Goal: Ask a question

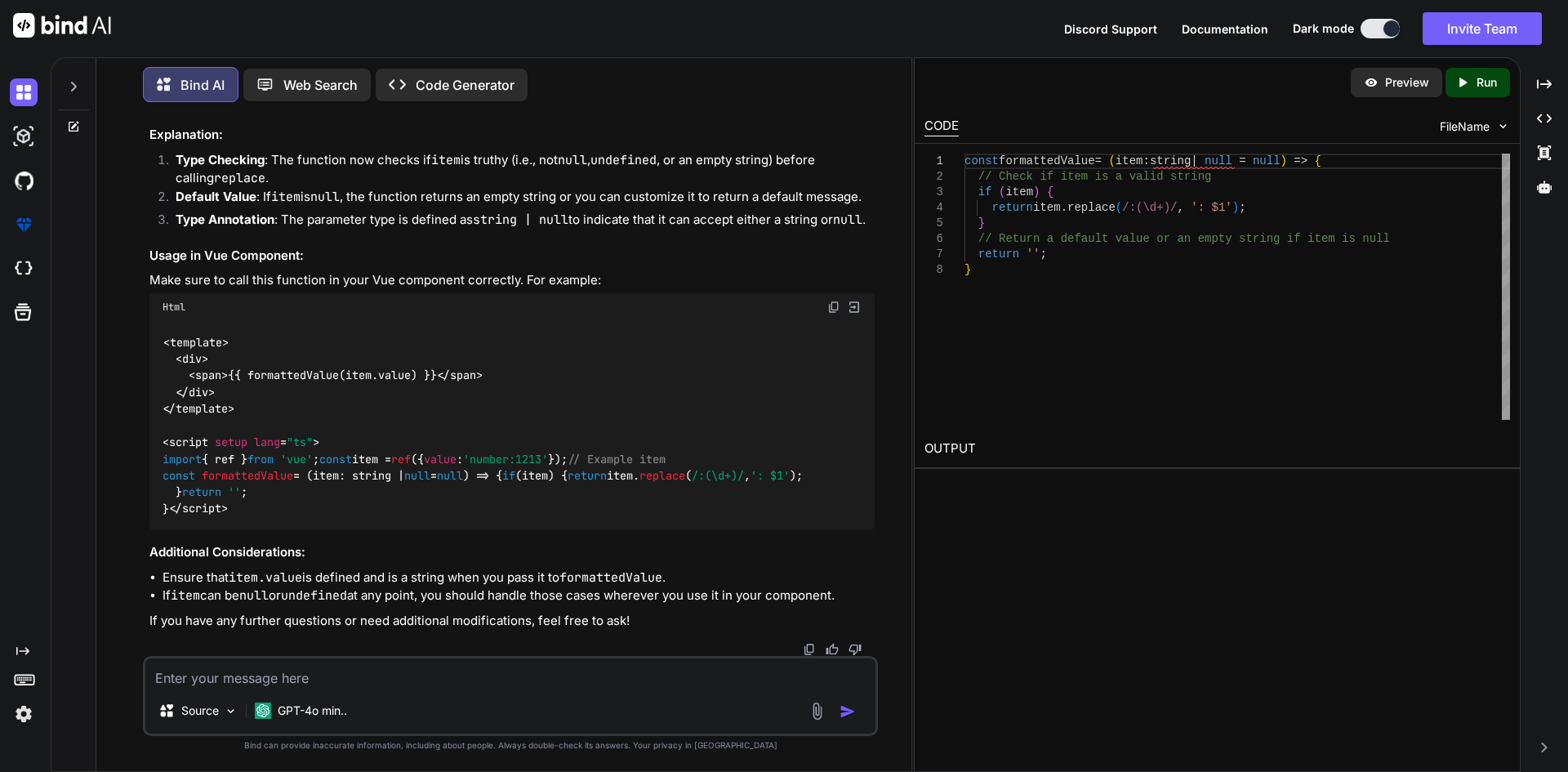
scroll to position [3491, 0]
click at [422, 679] on textarea at bounding box center [510, 673] width 730 height 30
paste textarea "<template> <div class="scoptel-tab-content-inner scoptel-tab-content-callForwar…"
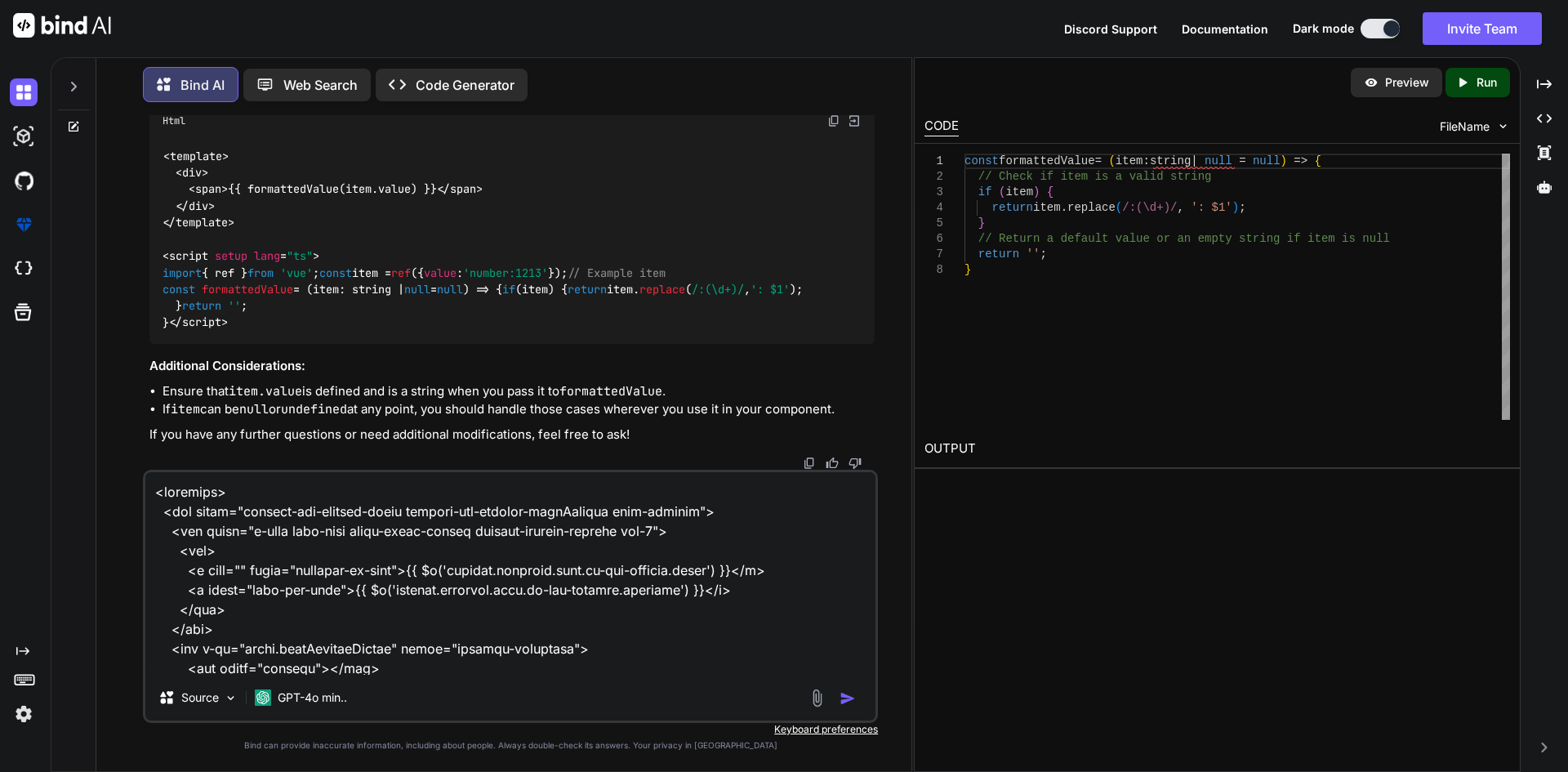
scroll to position [6899, 0]
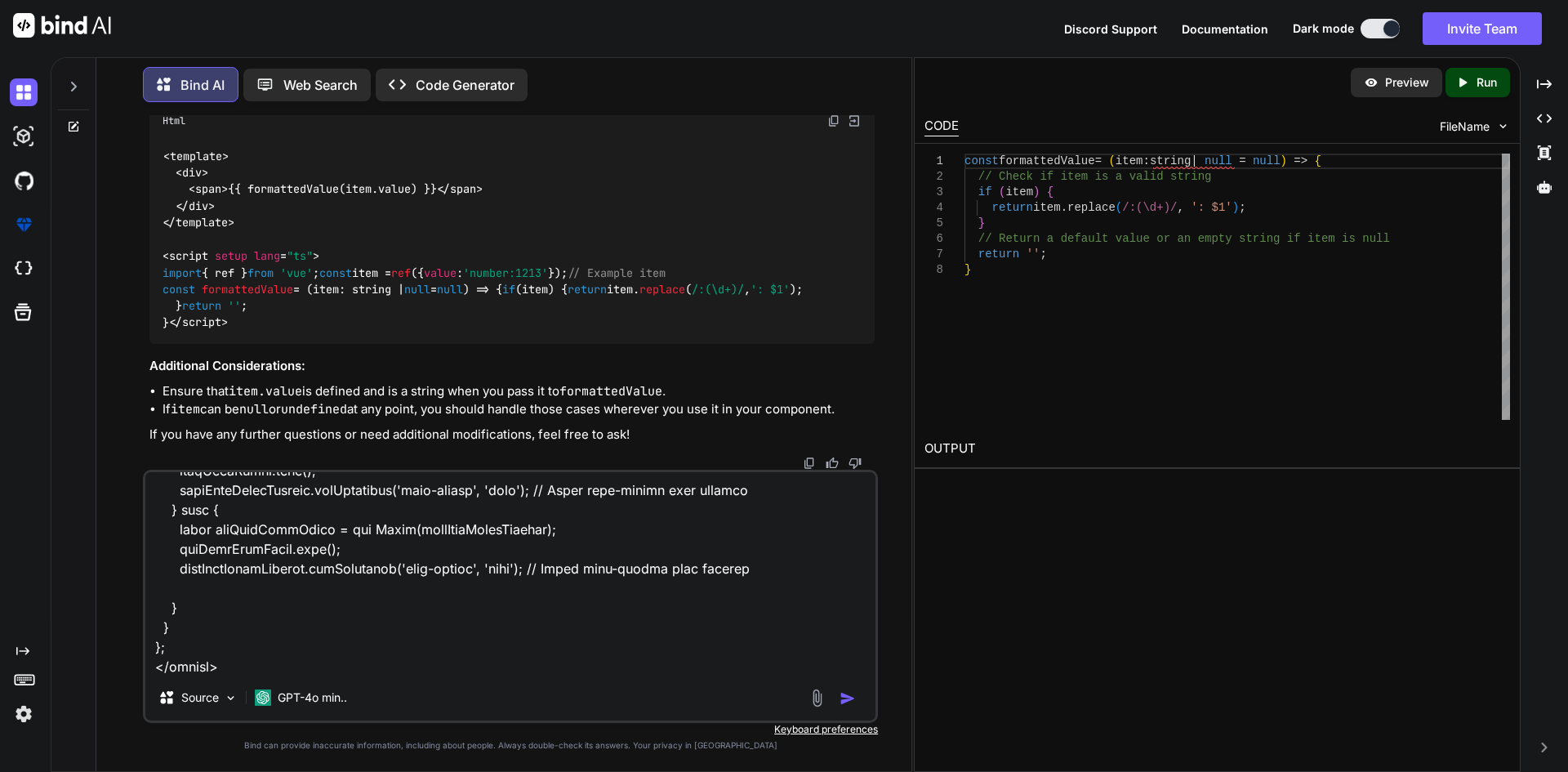
click at [423, 673] on textarea at bounding box center [510, 573] width 730 height 203
click at [266, 663] on textarea at bounding box center [510, 573] width 730 height 203
paste textarea "Blocked aria-hidden on an element because its descendant retained focus. The fo…"
type textarea "<template> <div class="scoptel-tab-content-inner scoptel-tab-content-callForwar…"
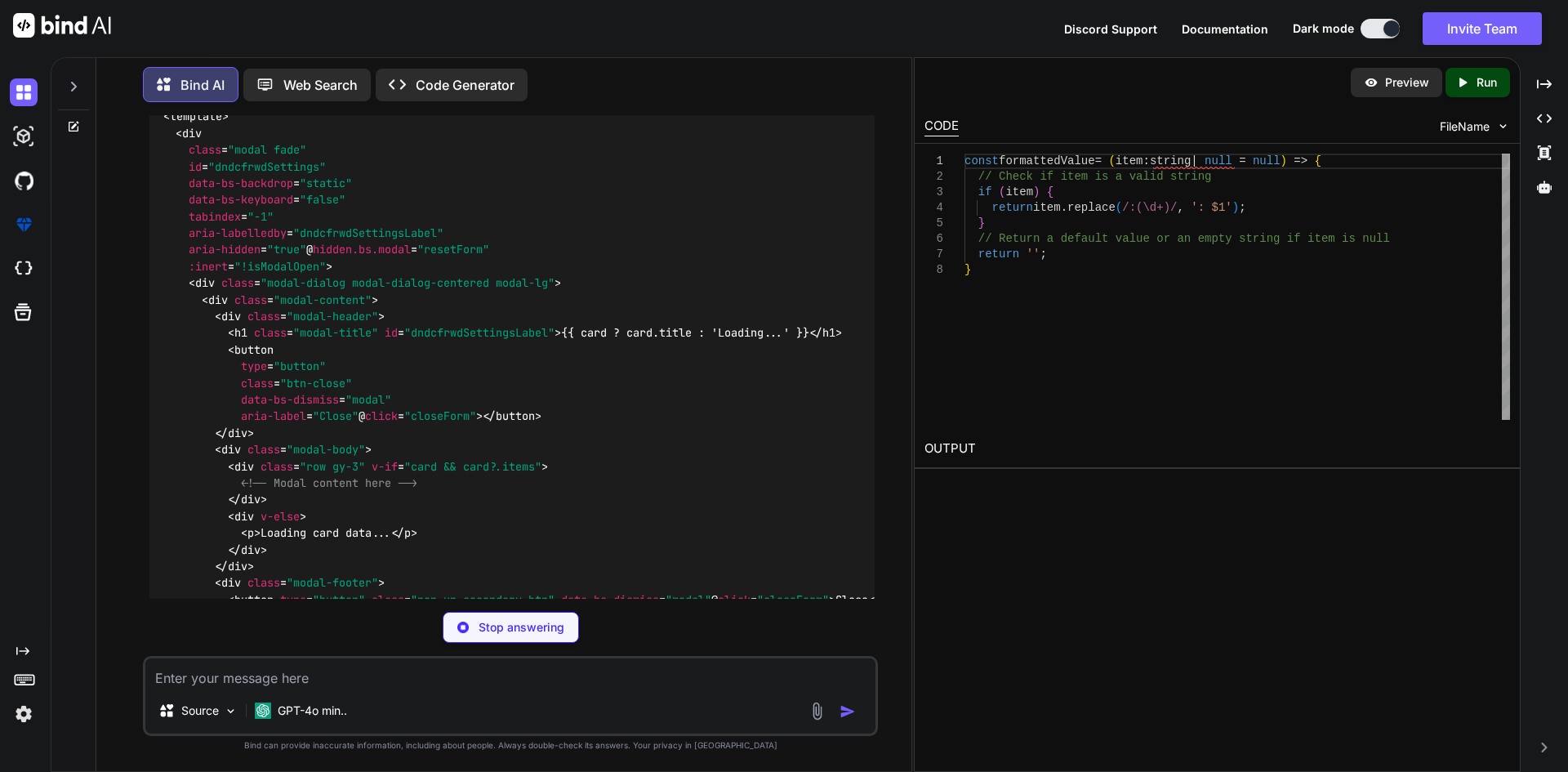
scroll to position [6300, 0]
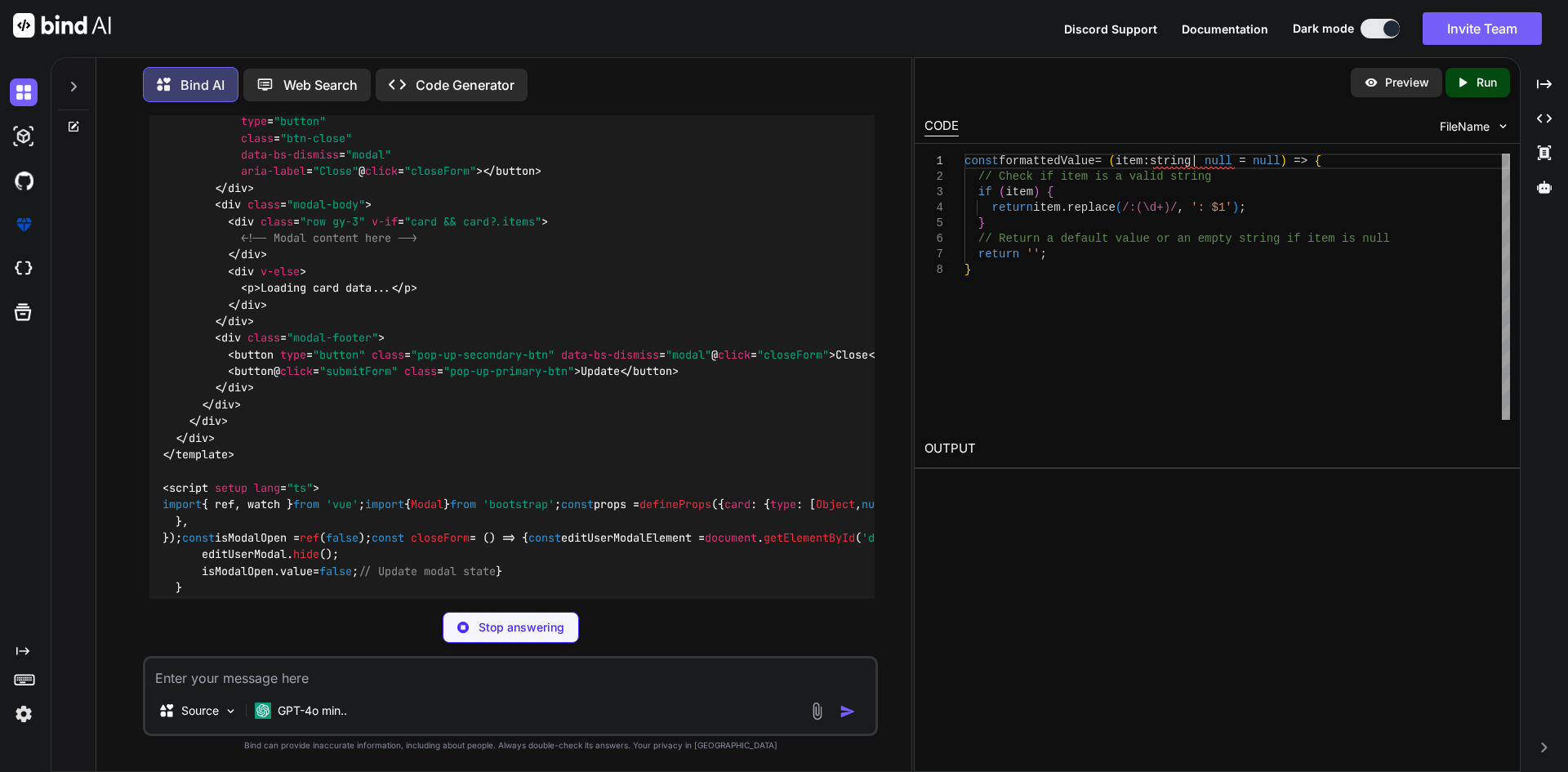
click at [298, 29] on span ""!isModalOpen"" at bounding box center [279, 21] width 91 height 15
copy span "isModalOpen"
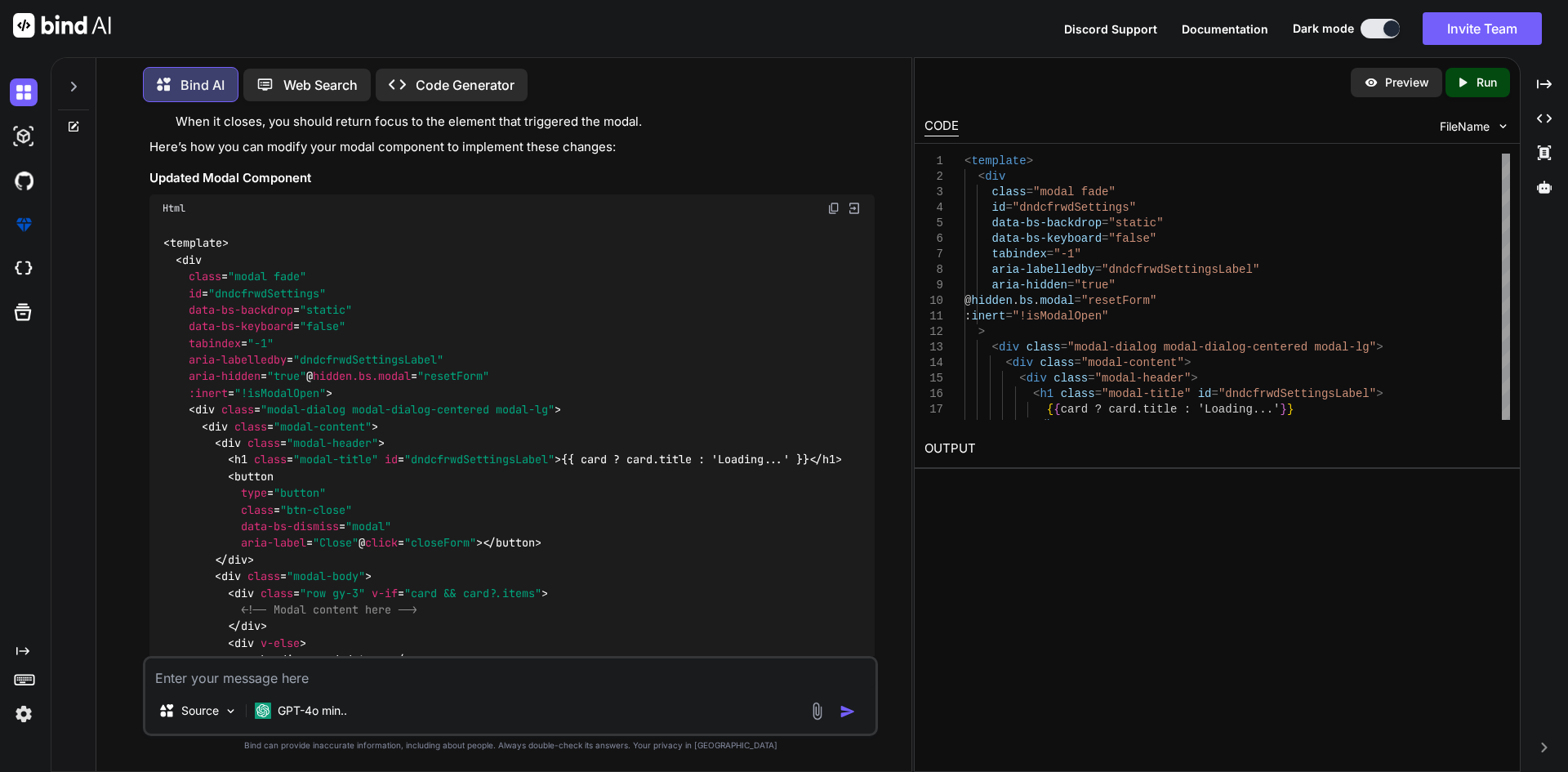
scroll to position [6174, 0]
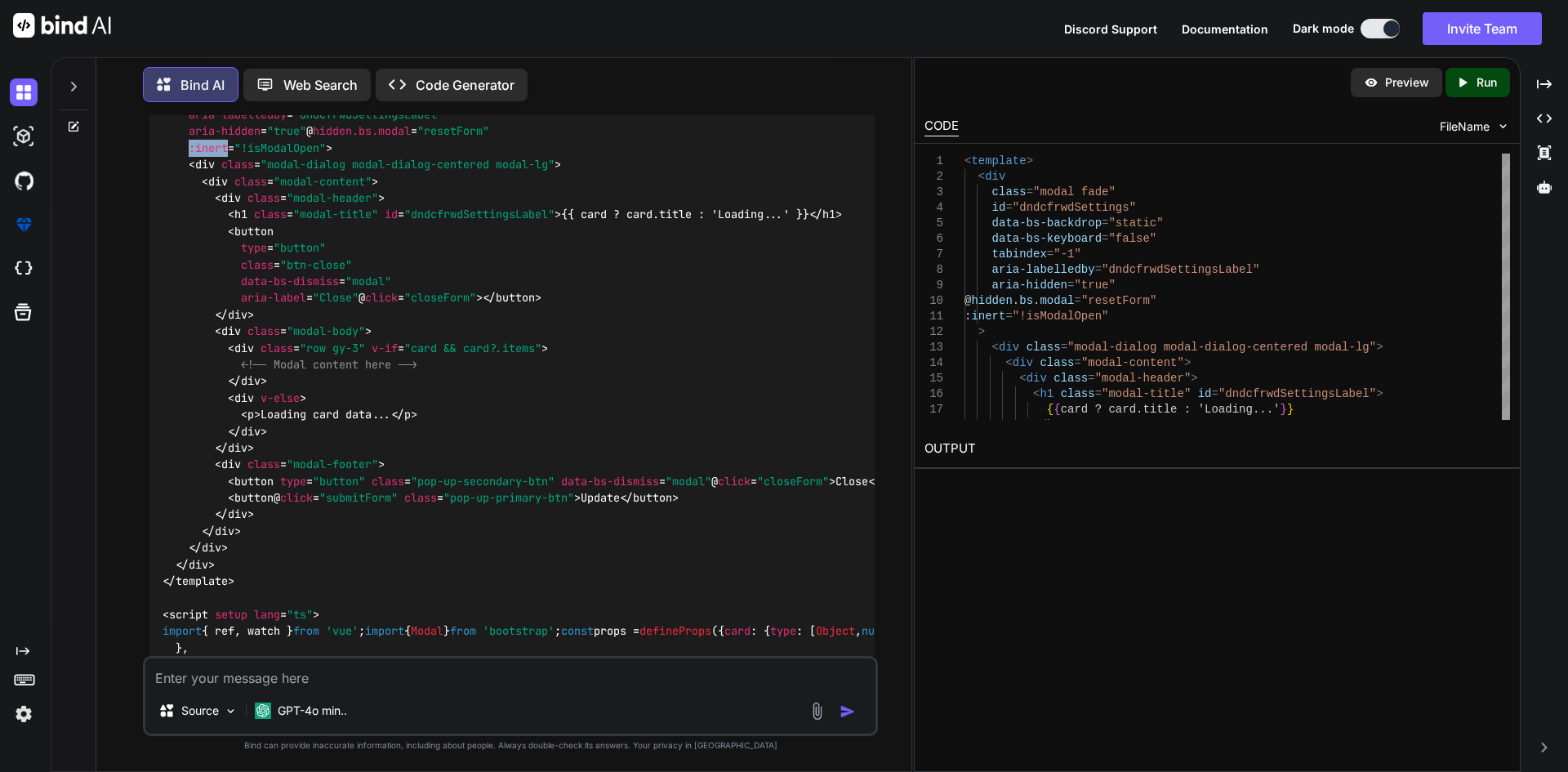
drag, startPoint x: 190, startPoint y: 366, endPoint x: 227, endPoint y: 364, distance: 37.1
click at [227, 155] on span ":inert" at bounding box center [208, 147] width 40 height 15
click at [265, 675] on textarea at bounding box center [510, 673] width 730 height 30
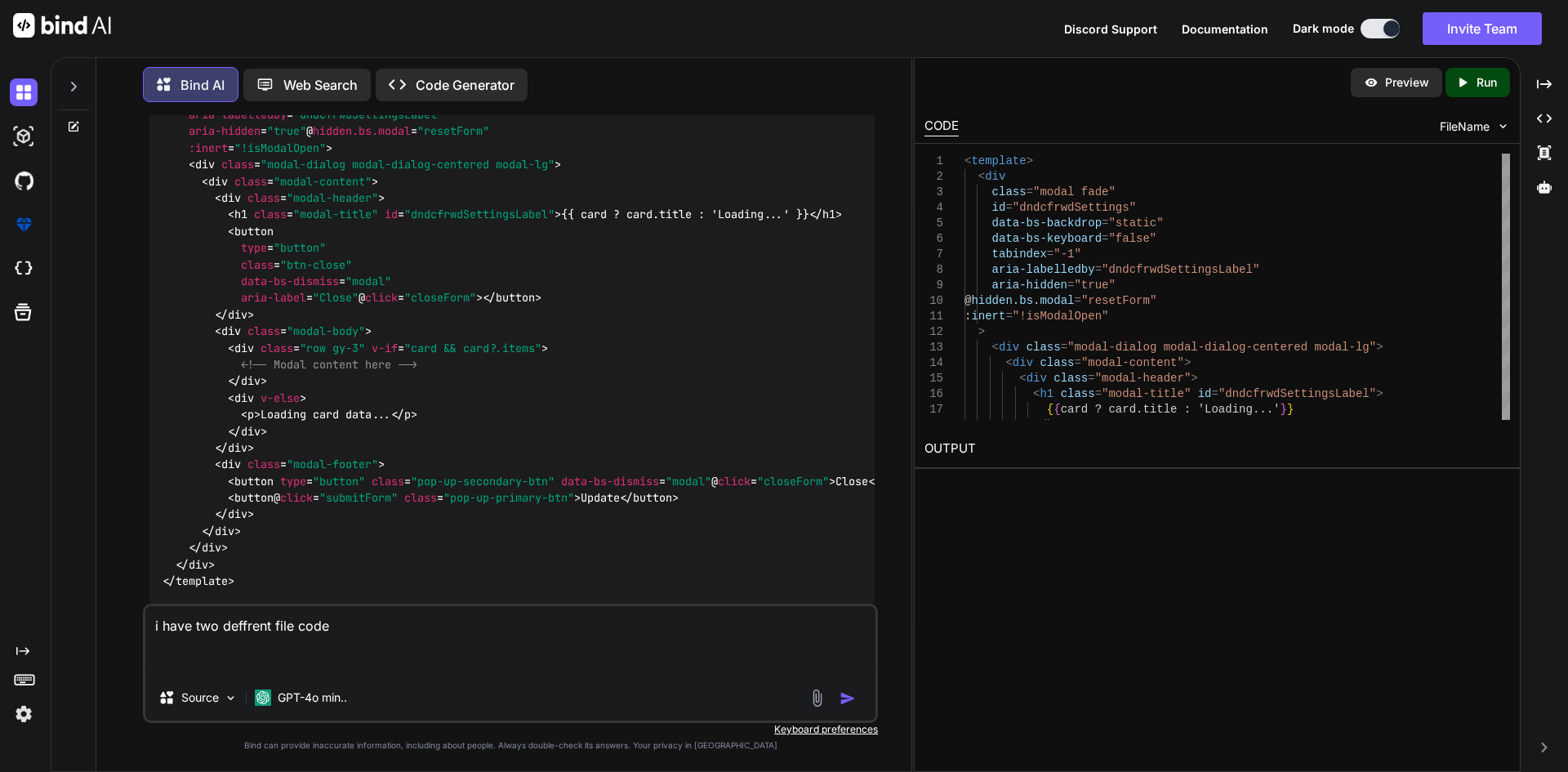
paste textarea "file one:: D:\Scopeserve\git-all\upa-ui\src\views\Settings\Integrations\Scoptel…"
type textarea "i have two deffrent file code file one:: D:\Scopeserve\git-all\upa-ui\src\views…"
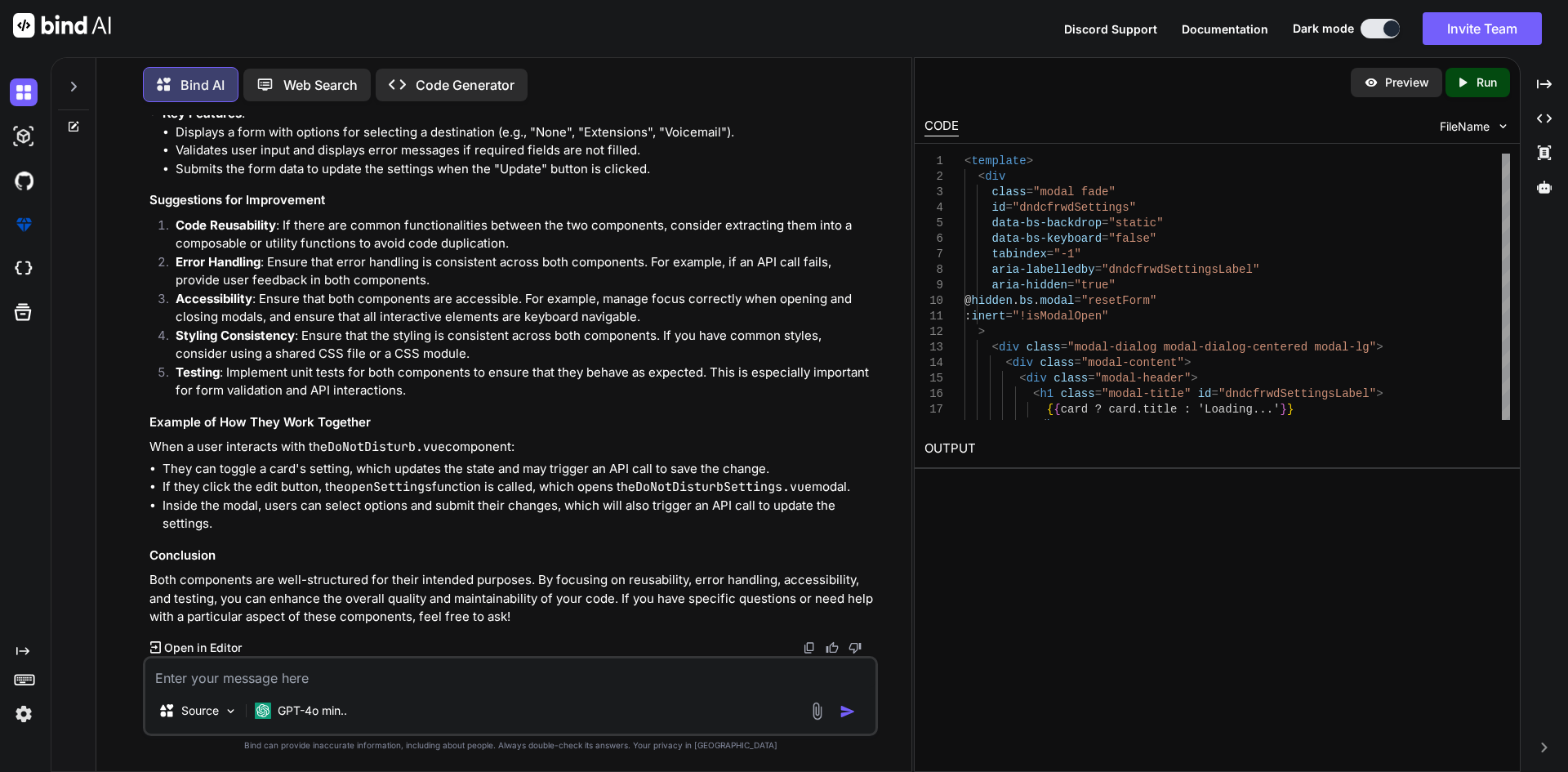
scroll to position [10066, 0]
click at [238, 678] on textarea at bounding box center [510, 673] width 730 height 30
paste textarea "file one:: D:\Scopeserve\git-all\upa-ui\src\views\Settings\Integrations\Scoptel…"
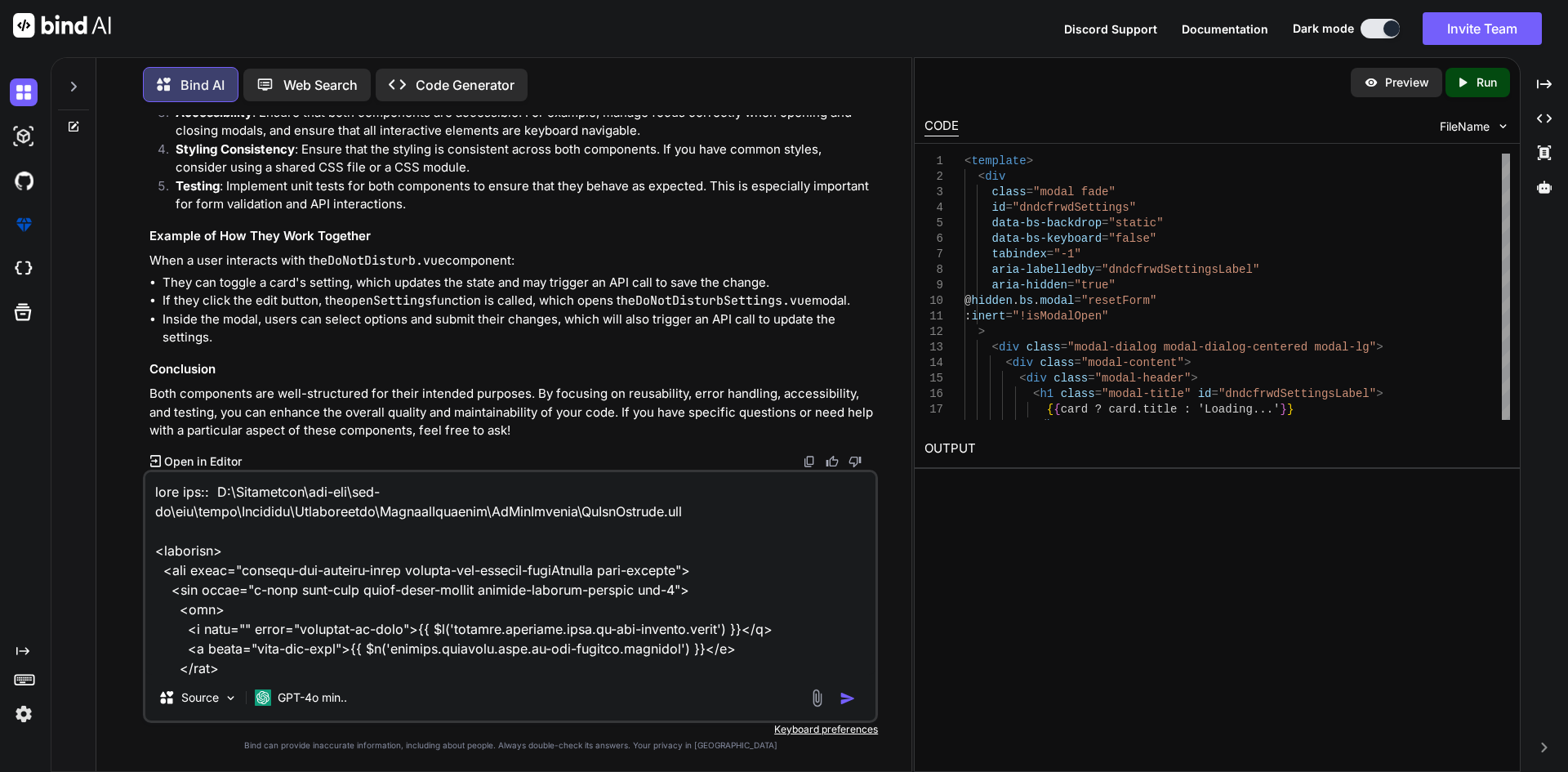
scroll to position [10105, 0]
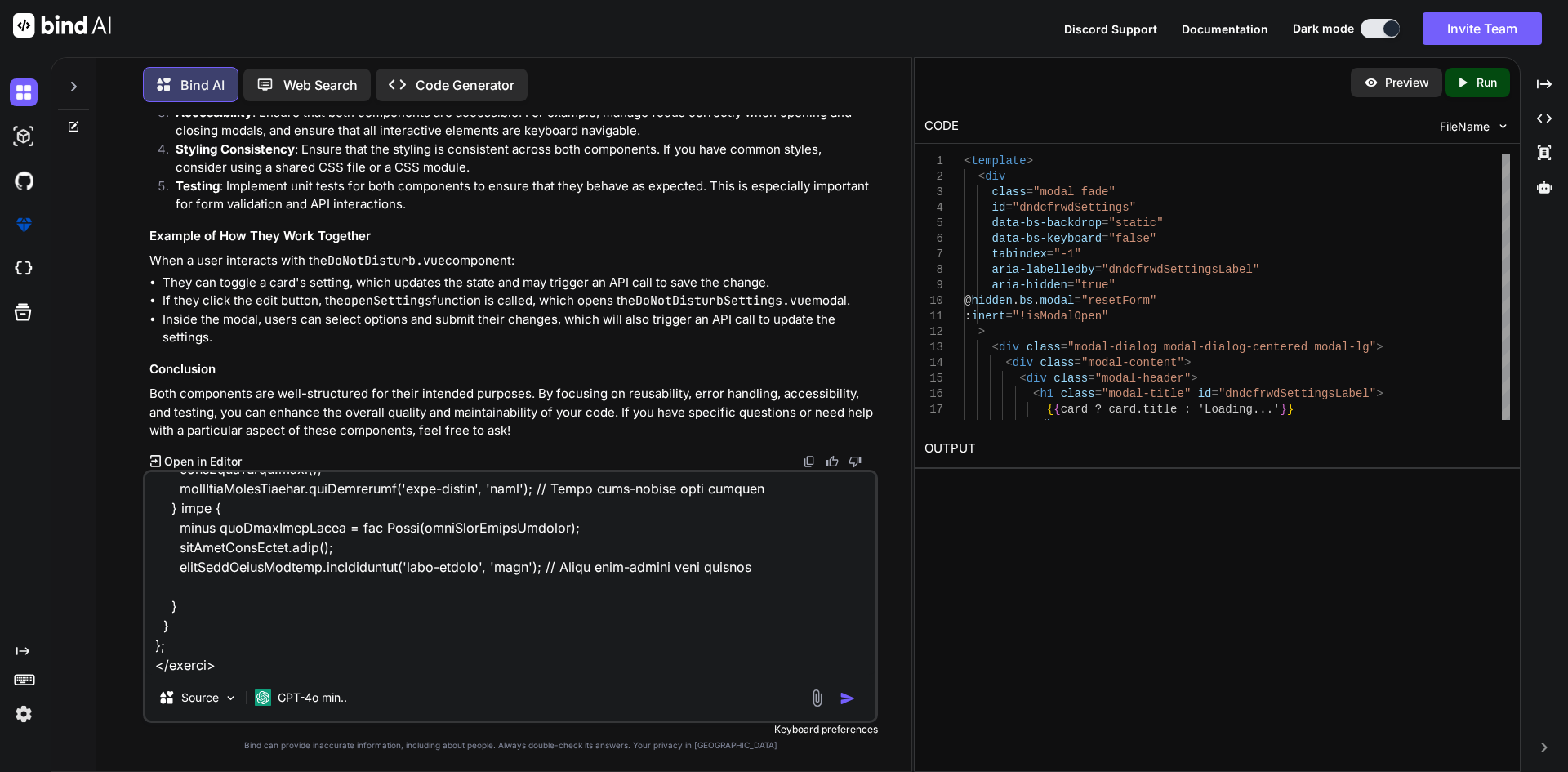
click at [309, 662] on textarea at bounding box center [510, 573] width 730 height 203
click at [676, 662] on textarea at bounding box center [510, 573] width 730 height 203
paste textarea "Blocked aria-hidden on an element because its descendant retained focus. The fo…"
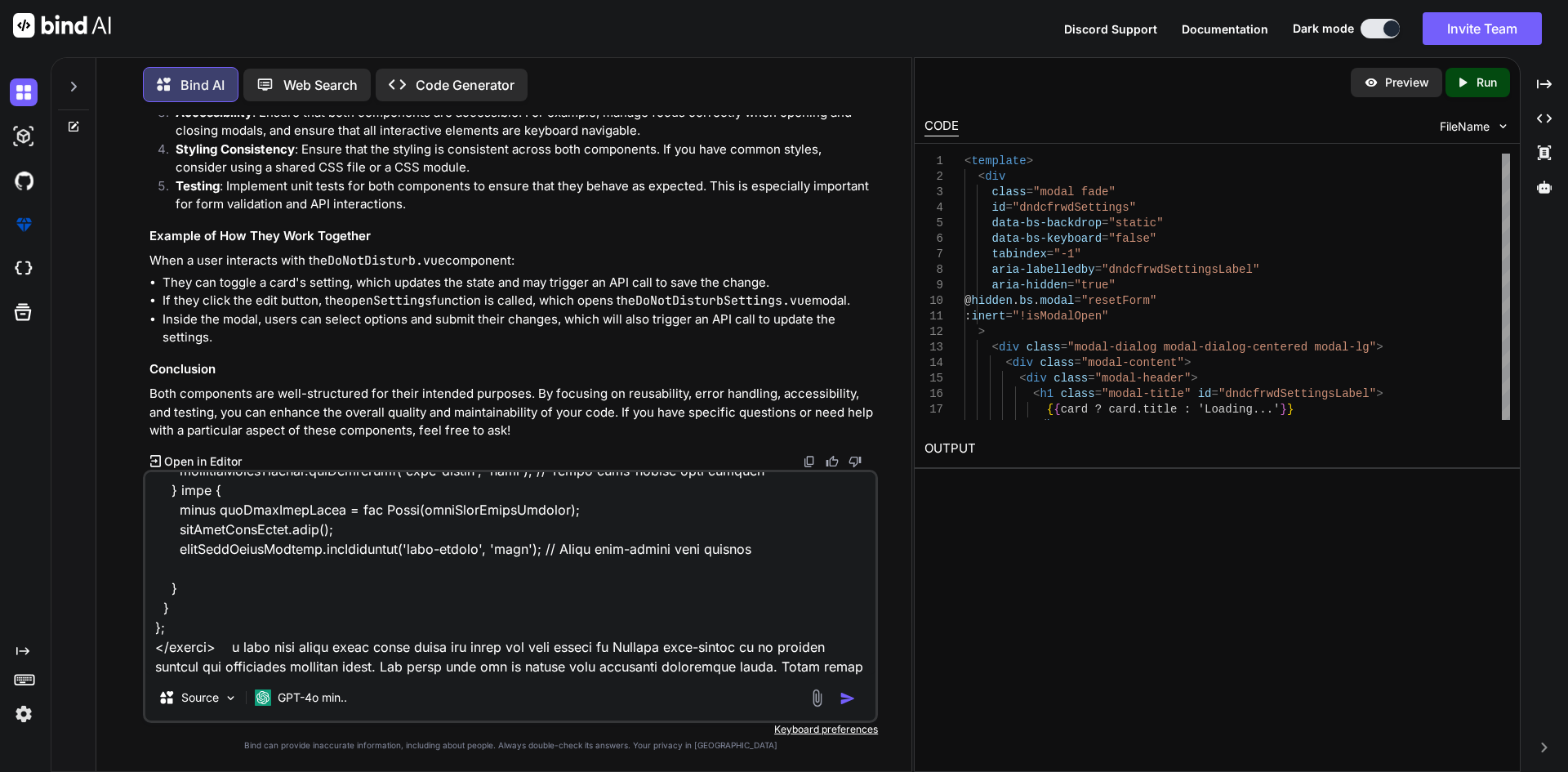
scroll to position [7174, 0]
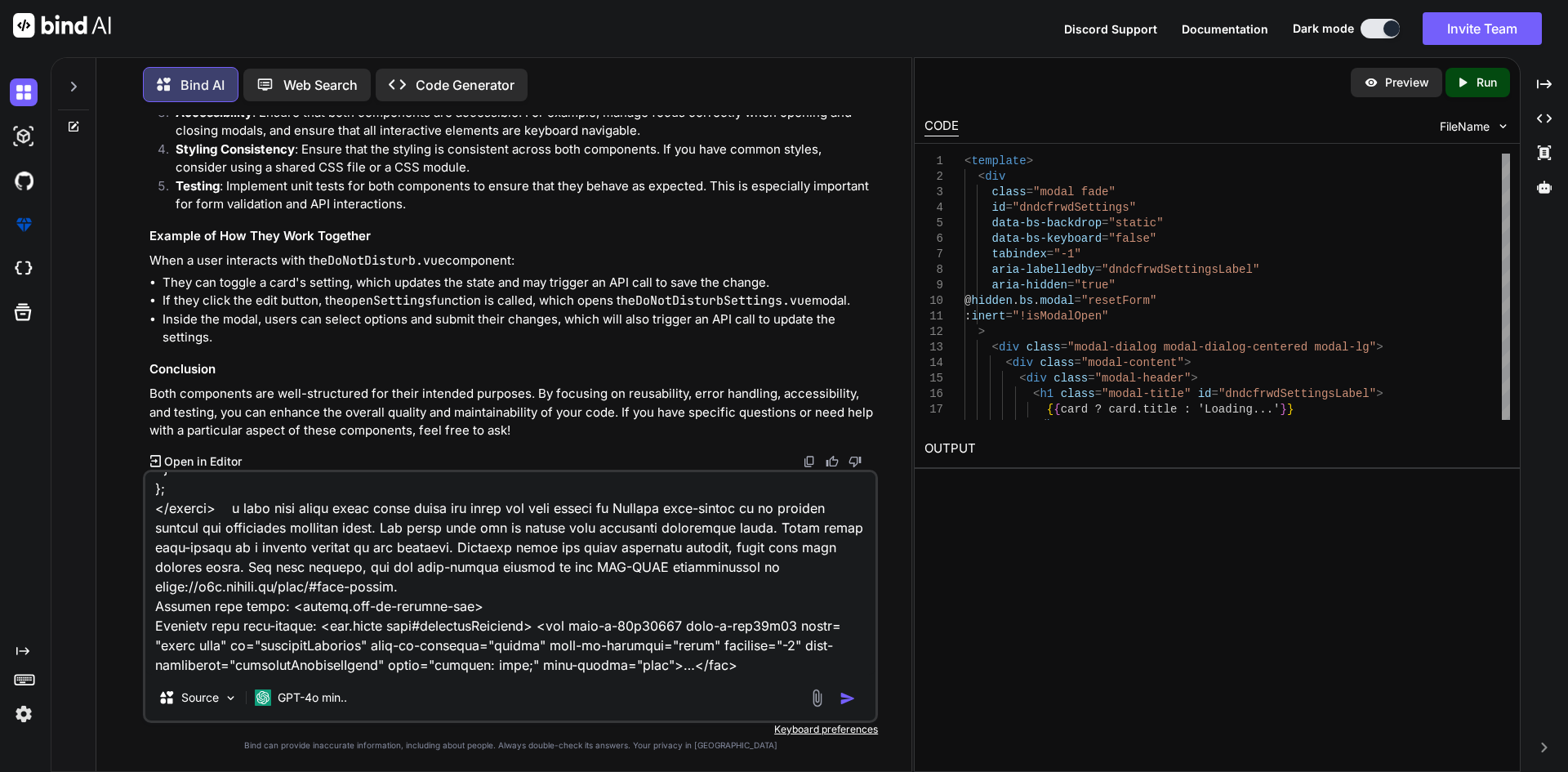
type textarea "file one:: D:\Scopeserve\git-all\upa-ui\src\views\Settings\Integrations\Scoptel…"
click at [844, 705] on img "button" at bounding box center [848, 698] width 16 height 16
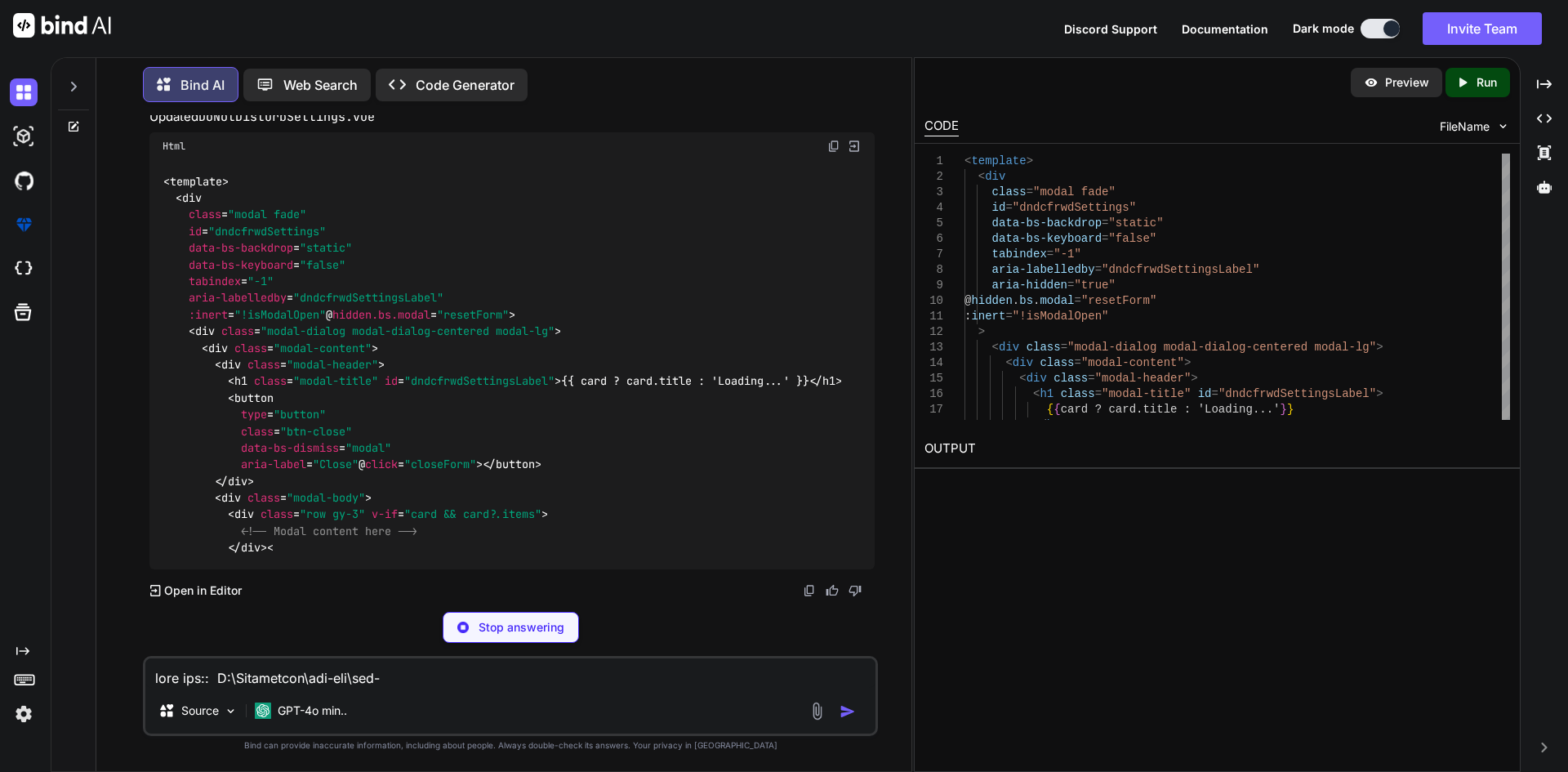
scroll to position [12874, 0]
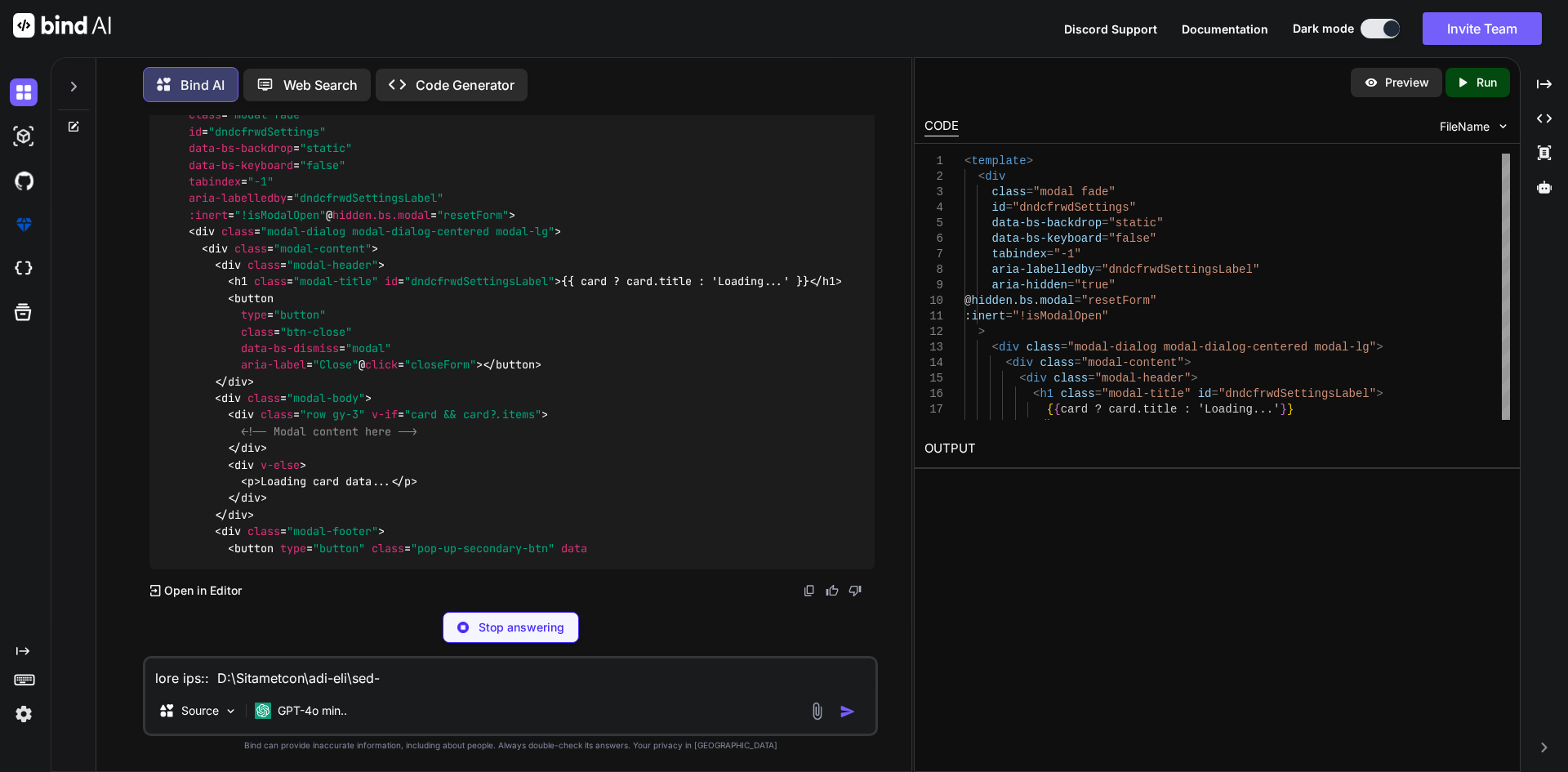
click at [437, 222] on span ""resetForm"" at bounding box center [472, 215] width 72 height 15
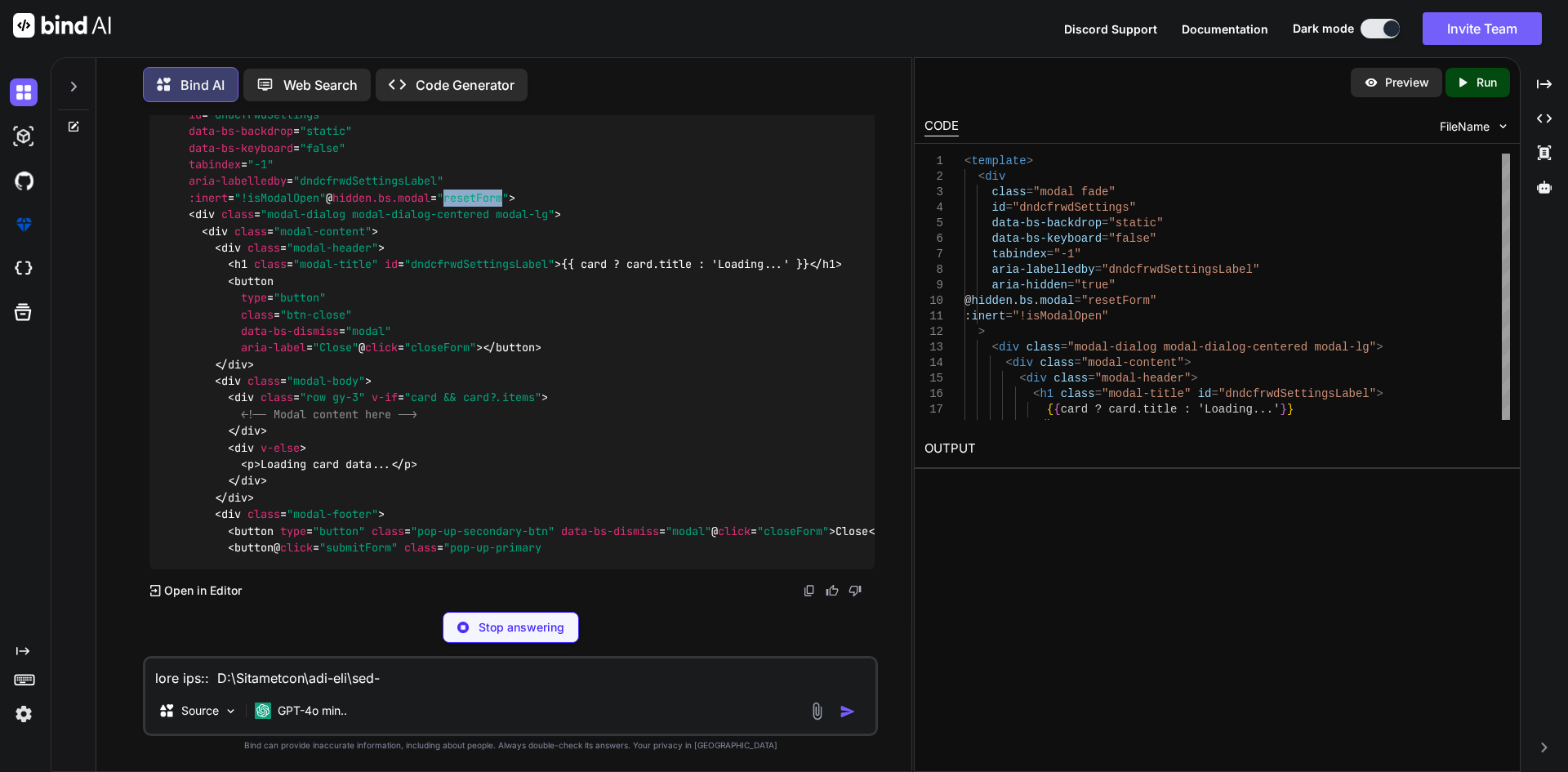
copy span "resetForm"
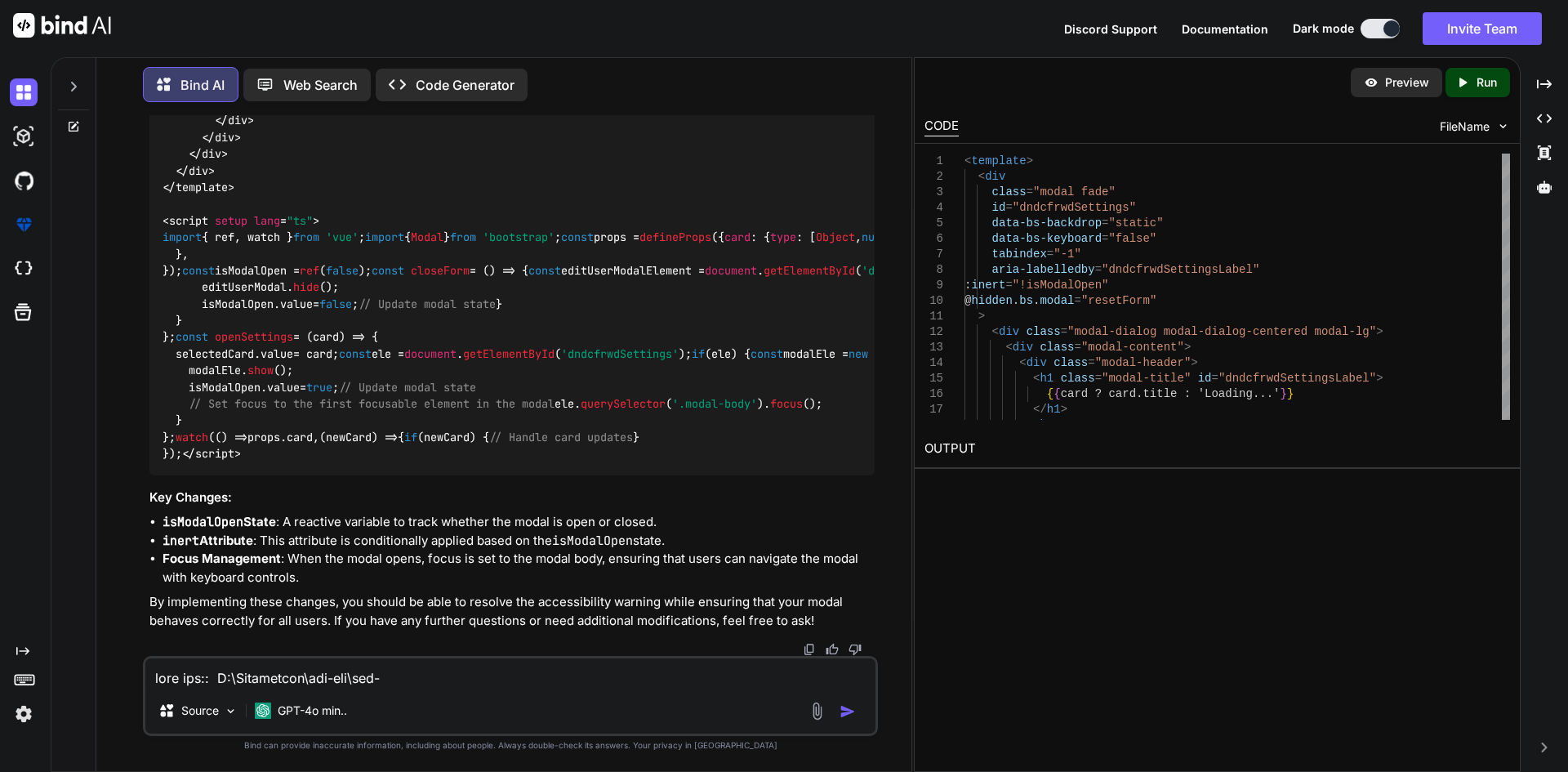
scroll to position [12830, 0]
click at [241, 229] on span "import { ref, watch } from 'vue' ; import { Modal } from 'bootstrap' ; const pr…" at bounding box center [920, 344] width 1515 height 231
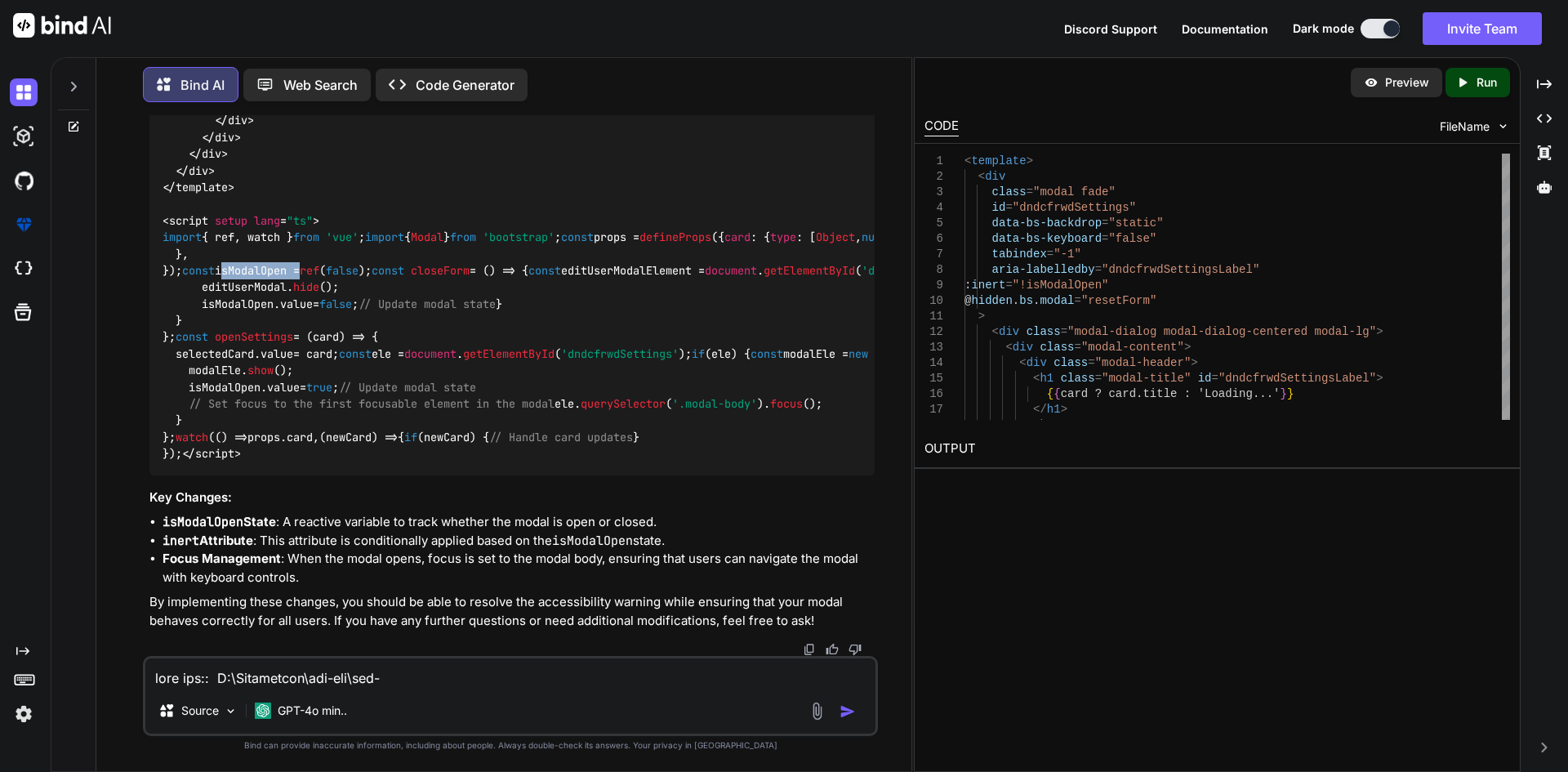
copy span "isModalOpen"
type textarea "<template> <div class="modal fade" id="dndcfrwdSettings" data-bs-backdrop="stat…"
drag, startPoint x: 990, startPoint y: 304, endPoint x: 1176, endPoint y: 297, distance: 186.1
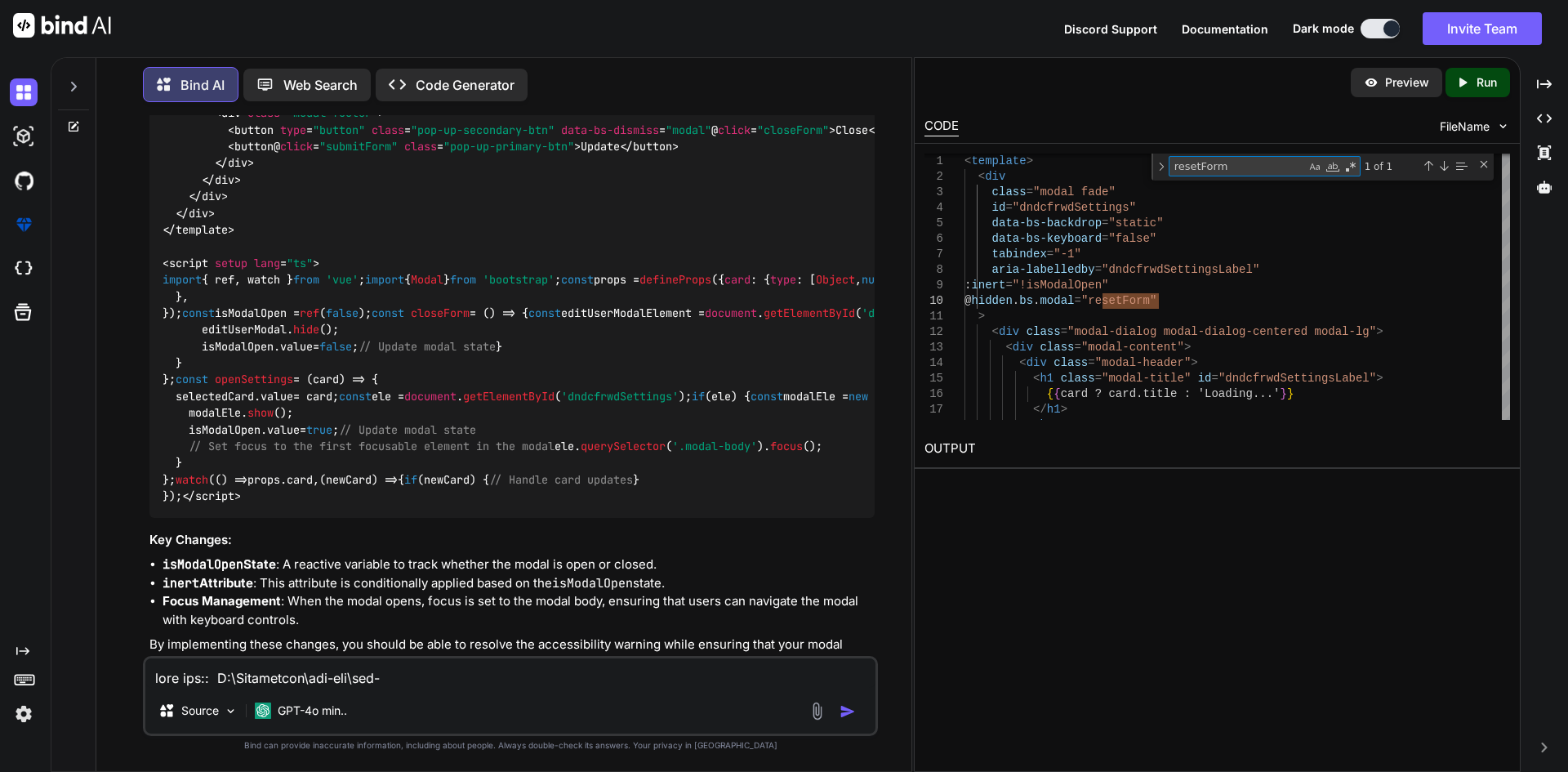
scroll to position [12830, 0]
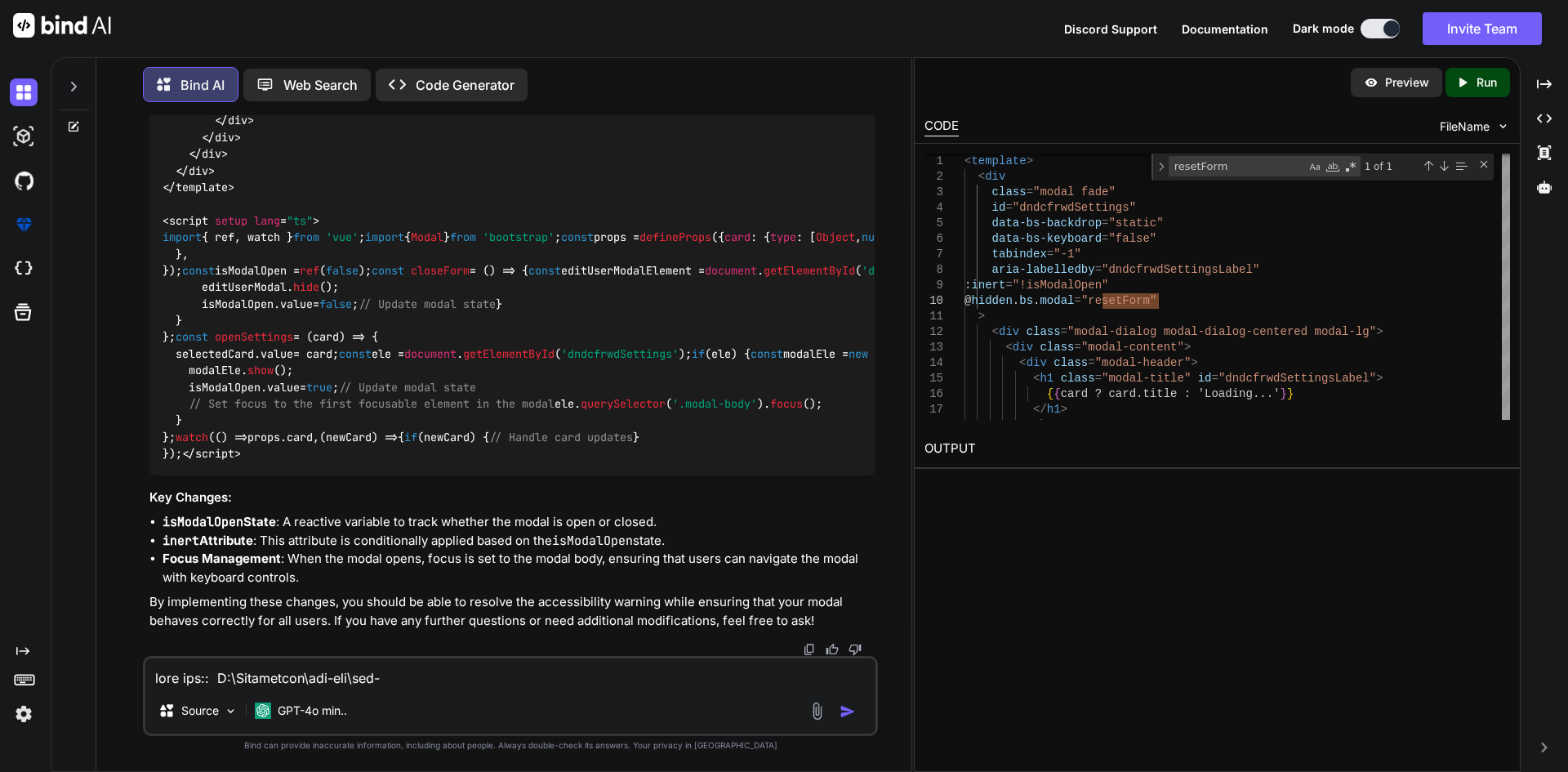
drag, startPoint x: 188, startPoint y: 428, endPoint x: 327, endPoint y: 430, distance: 139.0
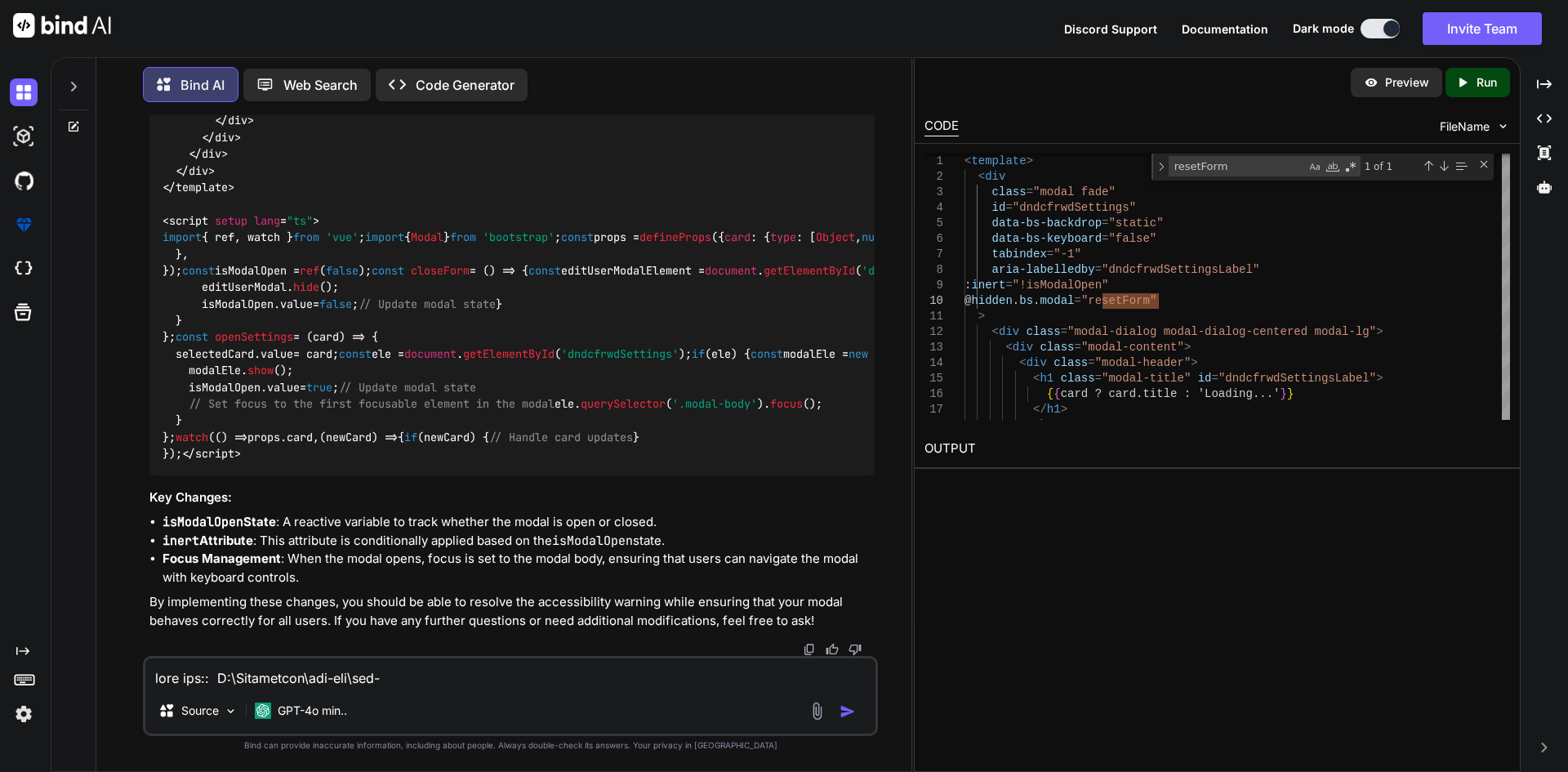
copy span ":inert = "!isModalOpen""
drag, startPoint x: 188, startPoint y: 347, endPoint x: 353, endPoint y: 347, distance: 165.0
click at [353, 347] on div "< template > < div class = "modal fade" id = "dndcfrwdSettings" data-bs-backdro…" at bounding box center [512, 37] width 725 height 875
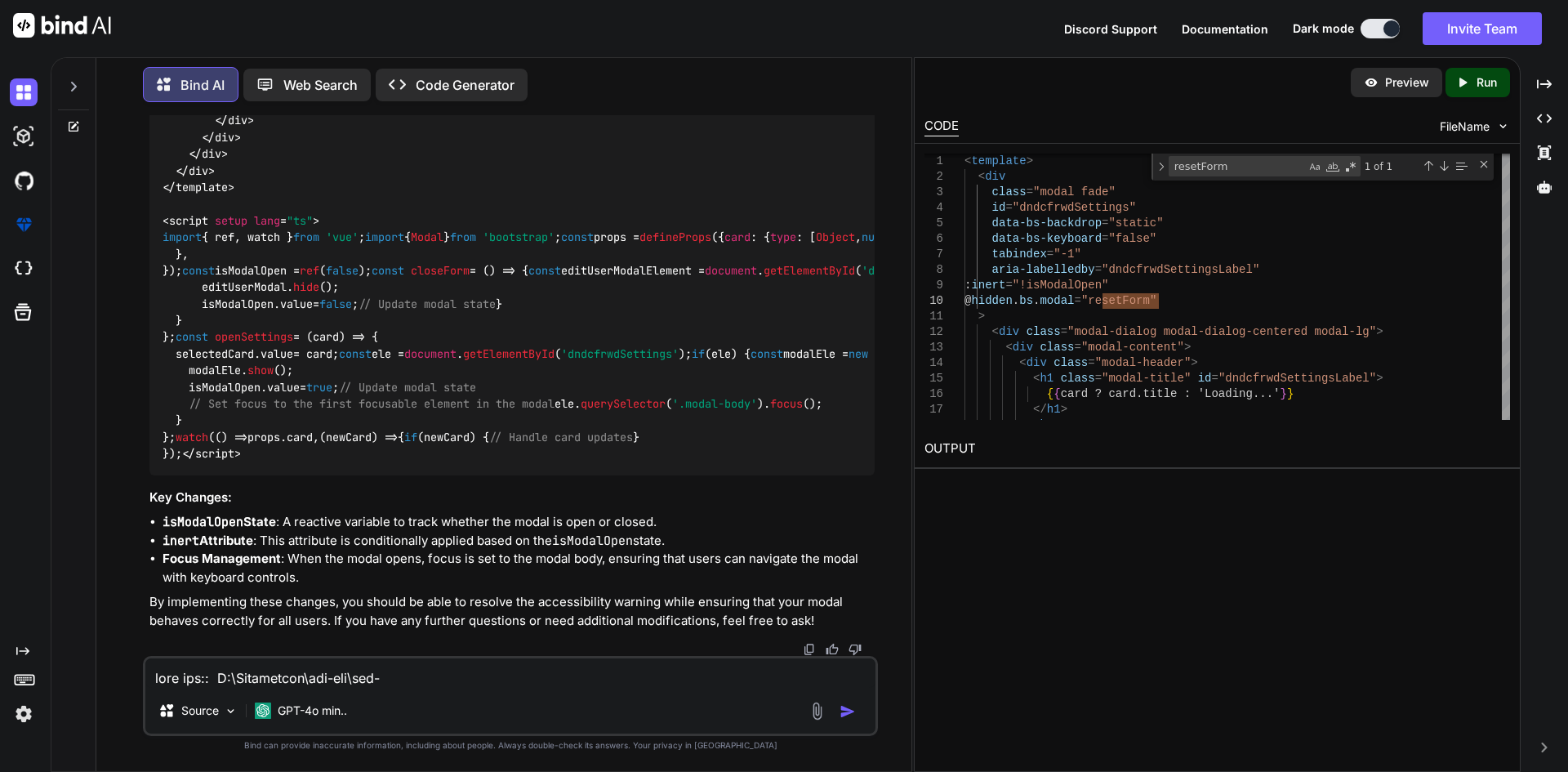
scroll to position [13950, 0]
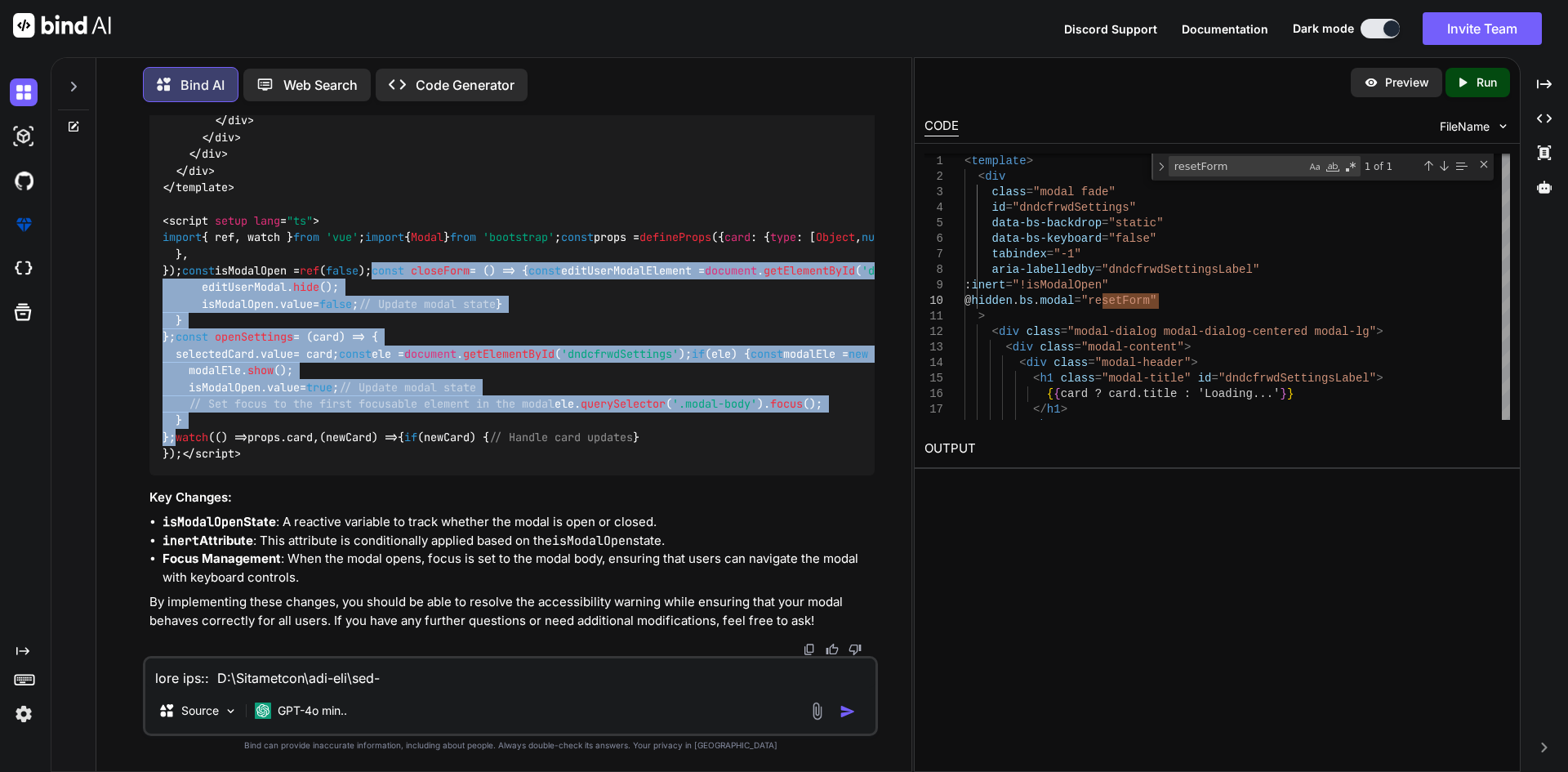
drag, startPoint x: 194, startPoint y: 523, endPoint x: 140, endPoint y: 169, distance: 358.1
click at [140, 169] on div "You Bind AI It looks like you're working with a Vue.js component template that …" at bounding box center [510, 443] width 802 height 656
